Goal: Transaction & Acquisition: Subscribe to service/newsletter

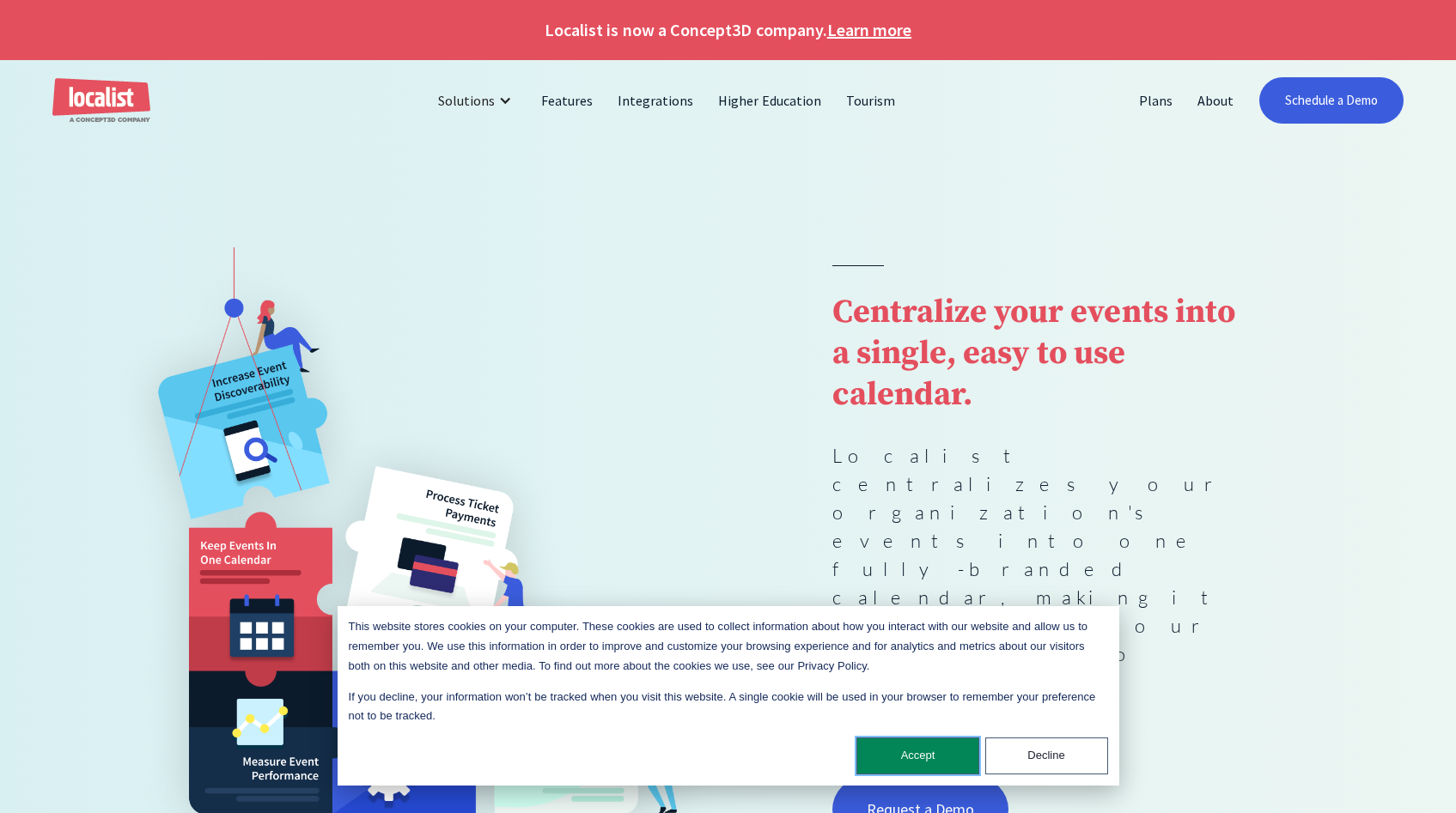
click at [913, 760] on button "Accept" at bounding box center [917, 756] width 123 height 37
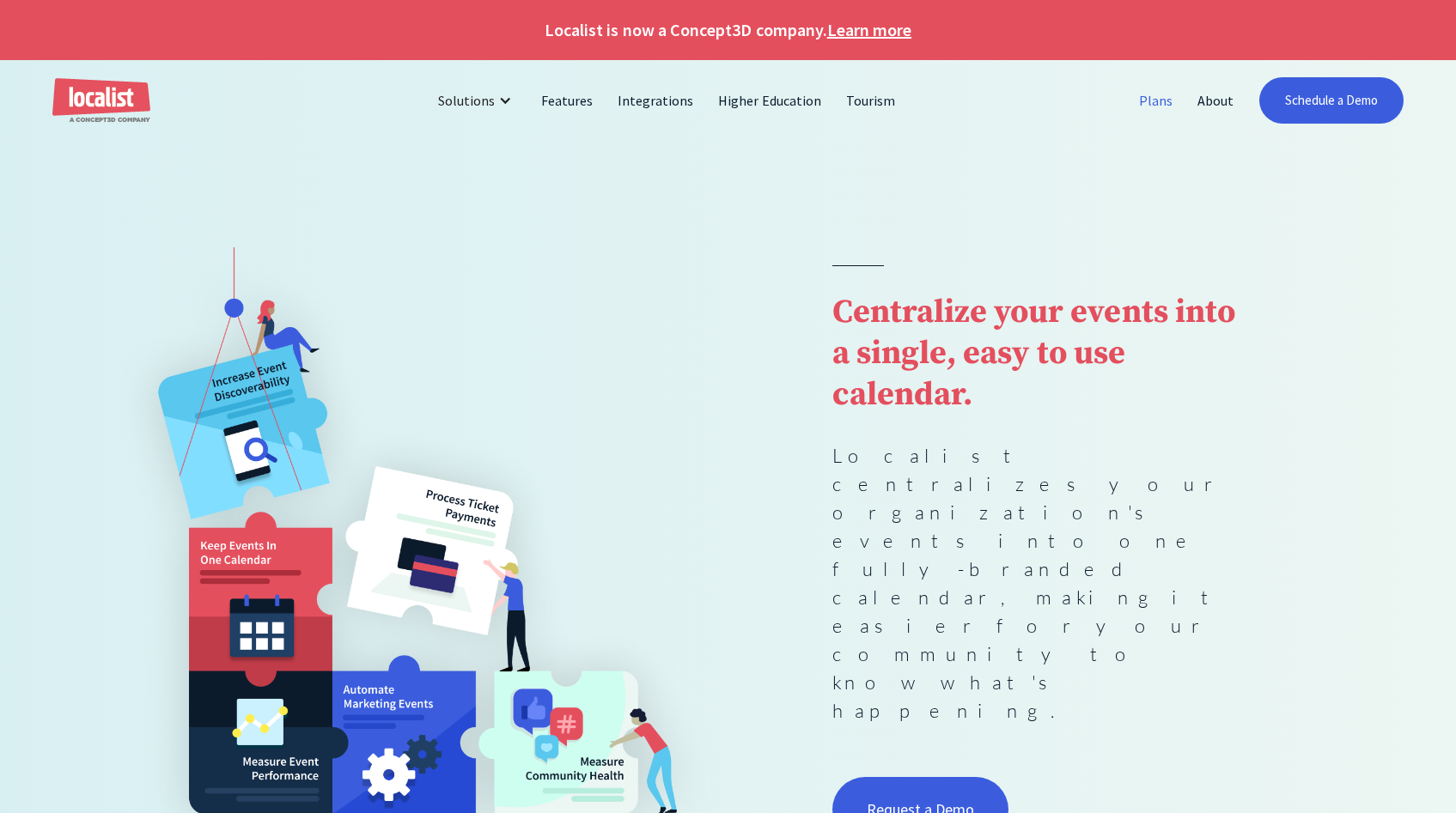
click at [1151, 100] on link "Plans" at bounding box center [1156, 100] width 58 height 41
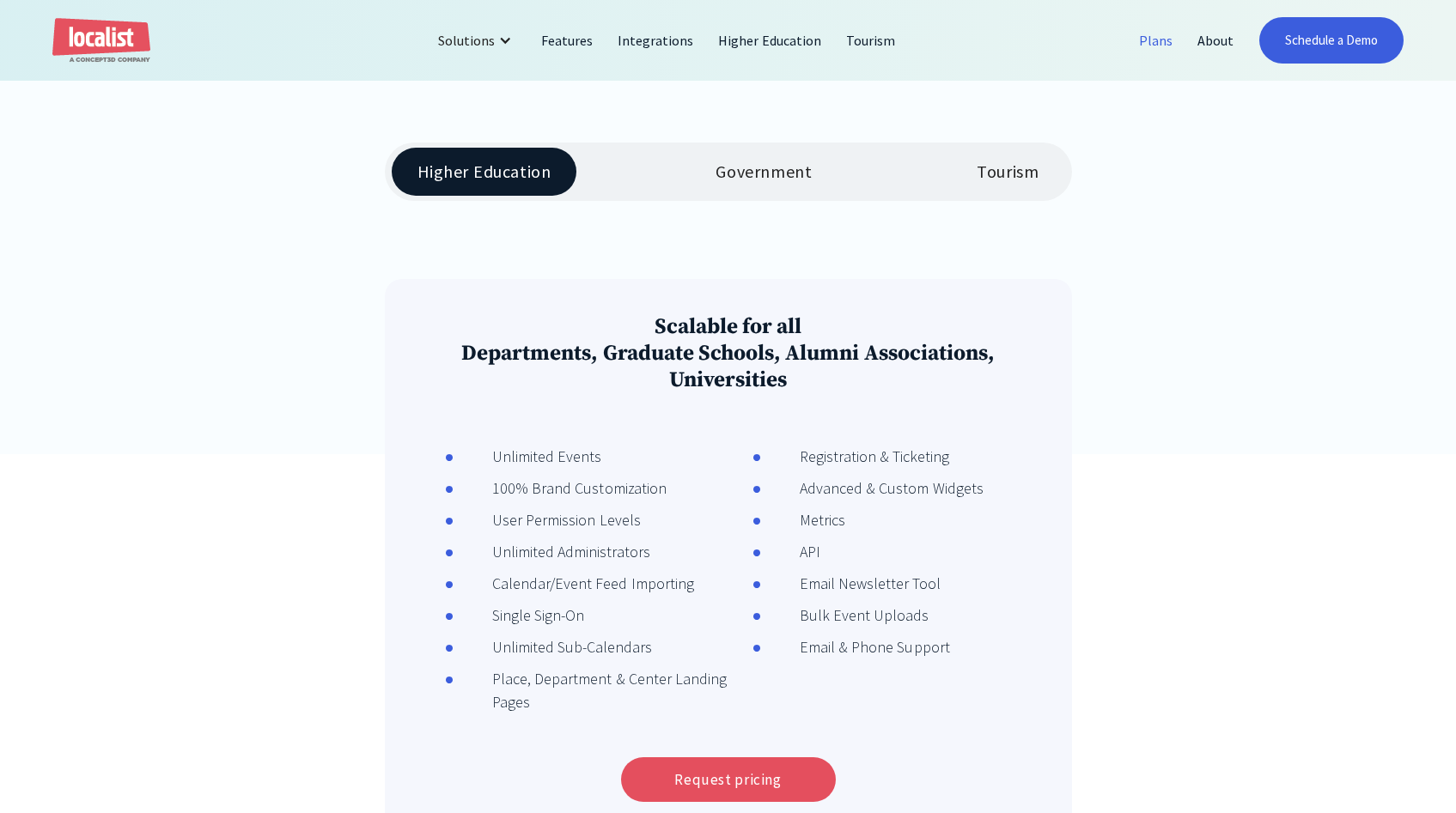
scroll to position [378, 0]
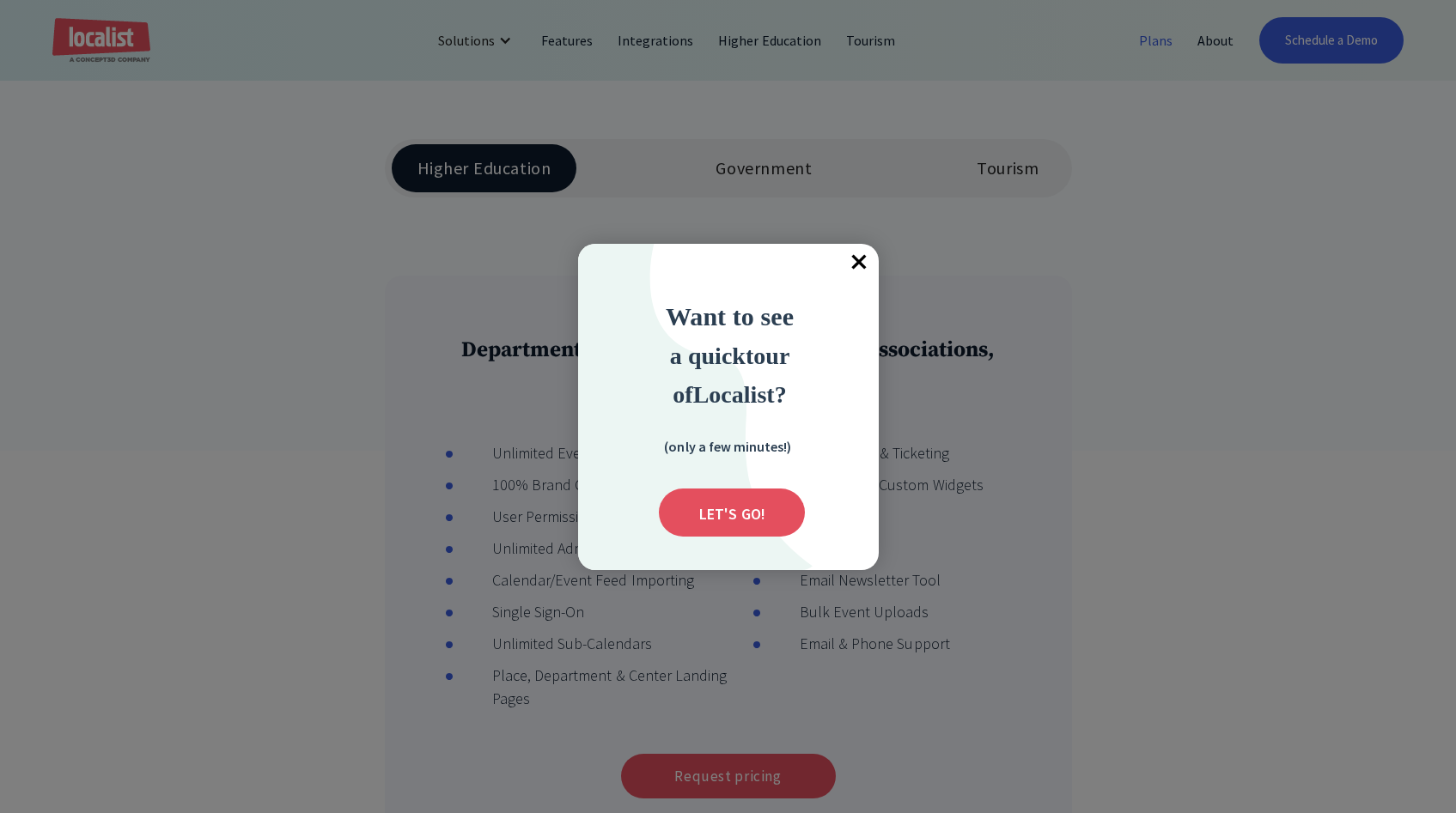
click at [856, 266] on span "×" at bounding box center [859, 262] width 37 height 37
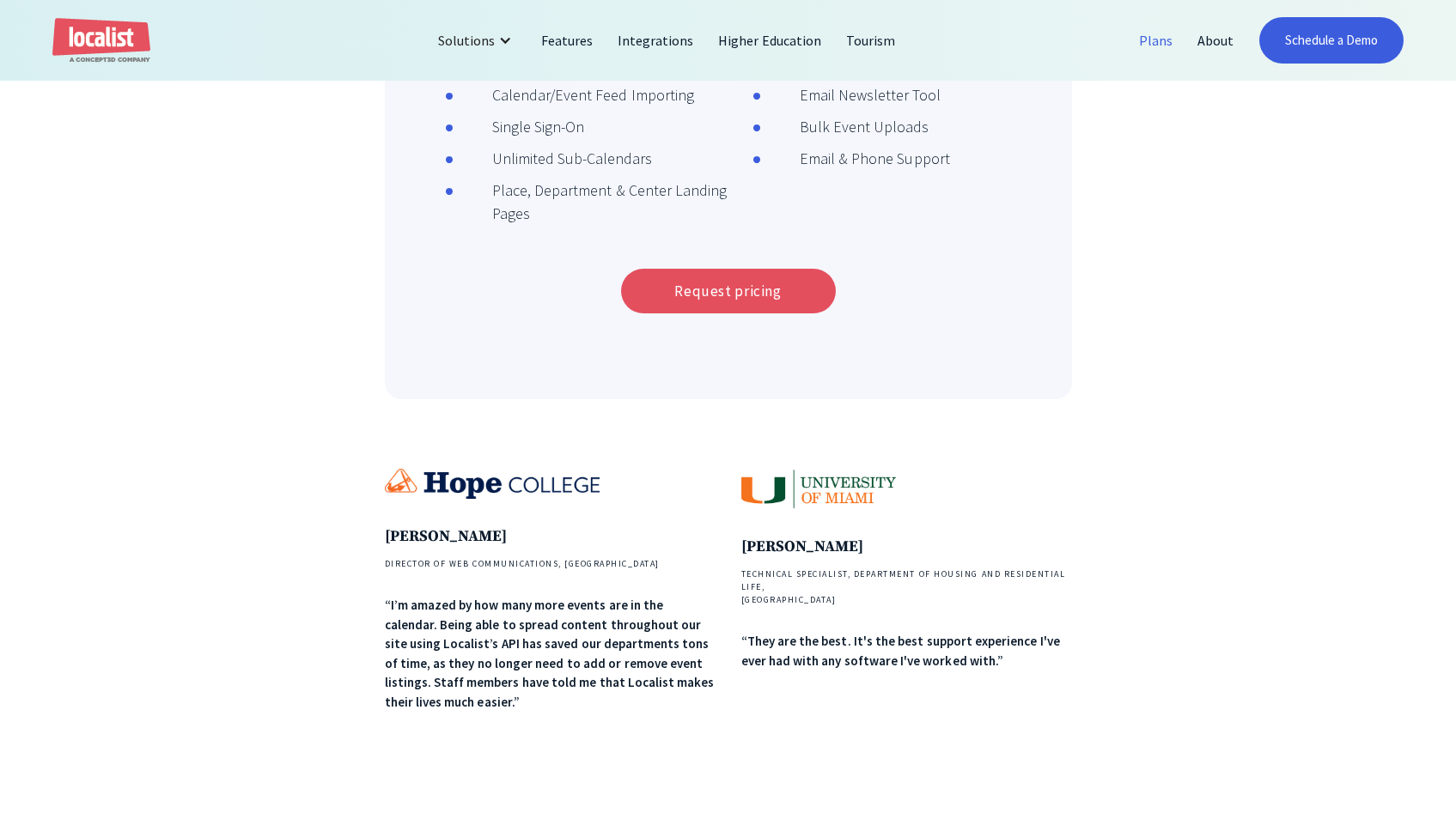
scroll to position [855, 0]
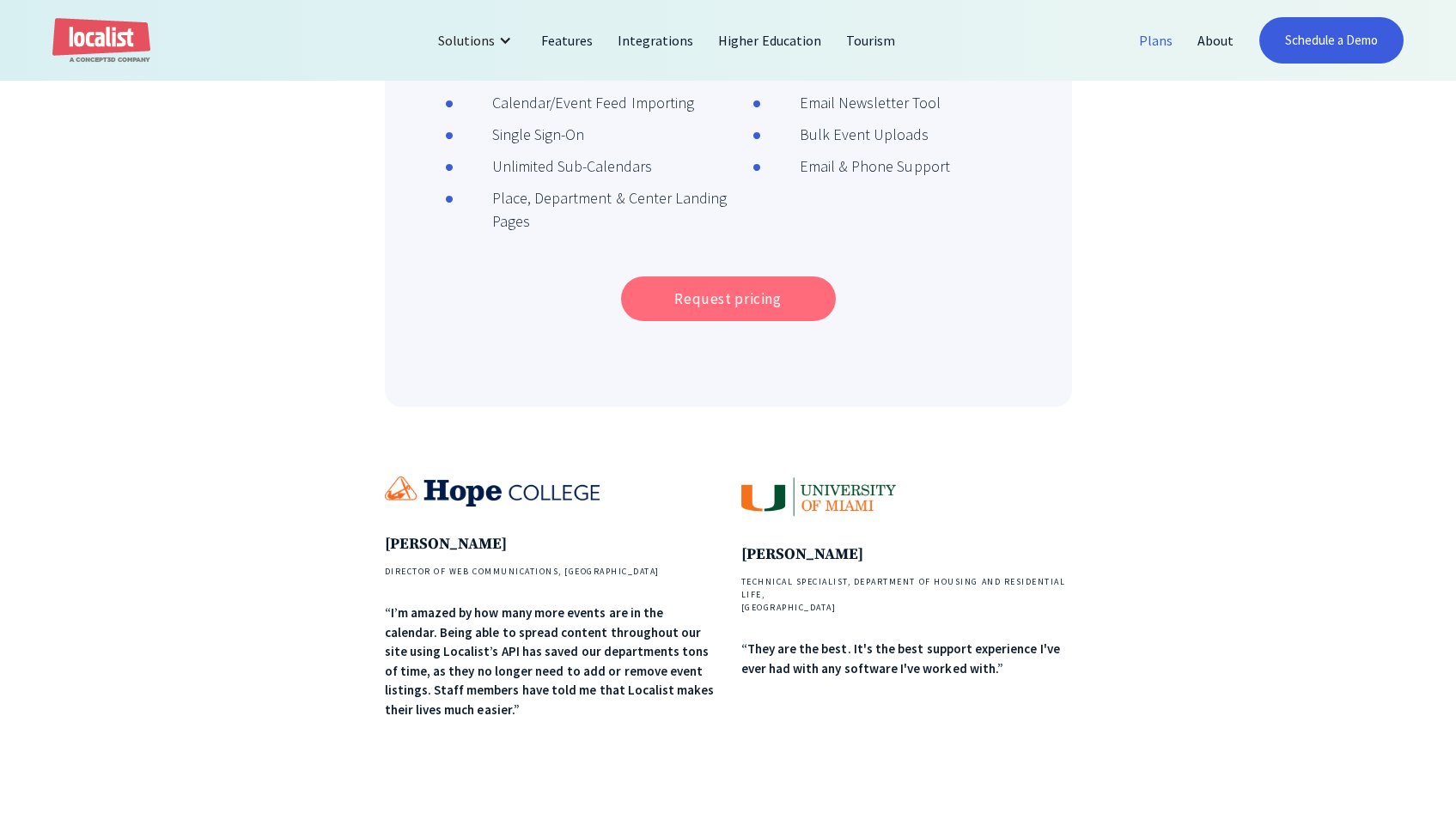
click at [753, 299] on link "Request pricing" at bounding box center [728, 298] width 215 height 45
